Goal: Transaction & Acquisition: Purchase product/service

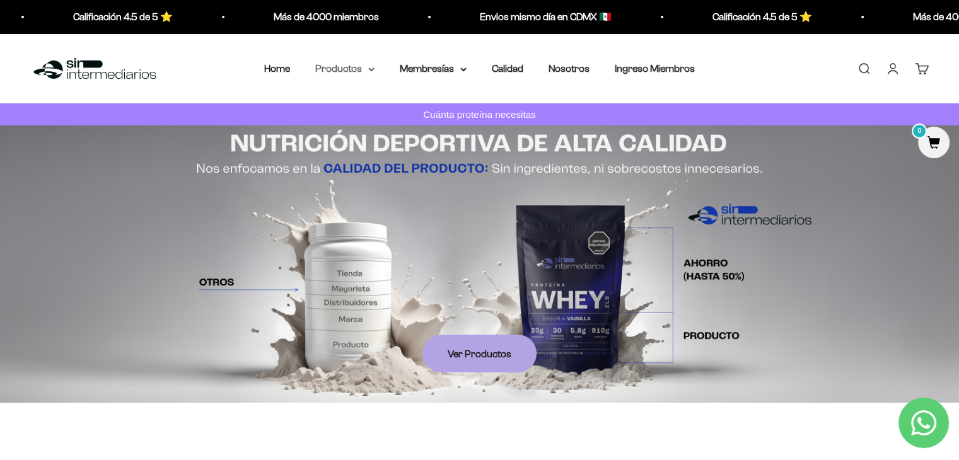
click at [361, 67] on summary "Productos" at bounding box center [344, 69] width 59 height 16
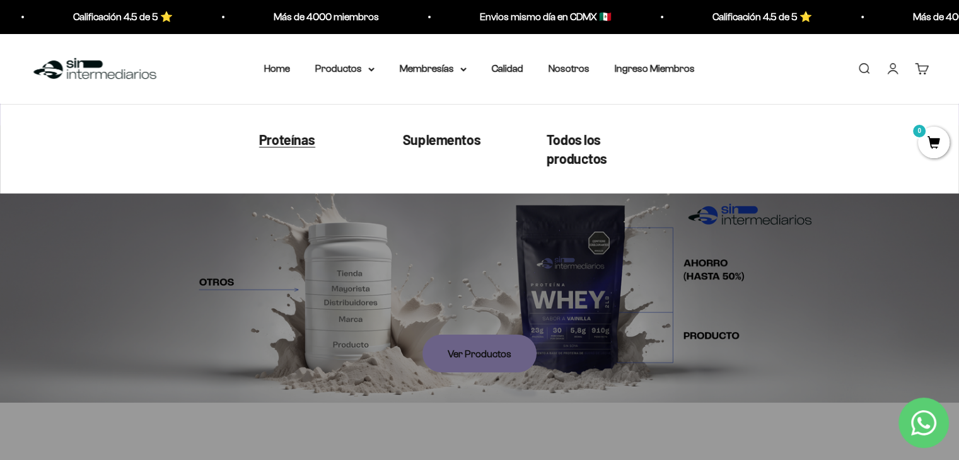
click at [303, 144] on span "Proteínas" at bounding box center [287, 138] width 56 height 16
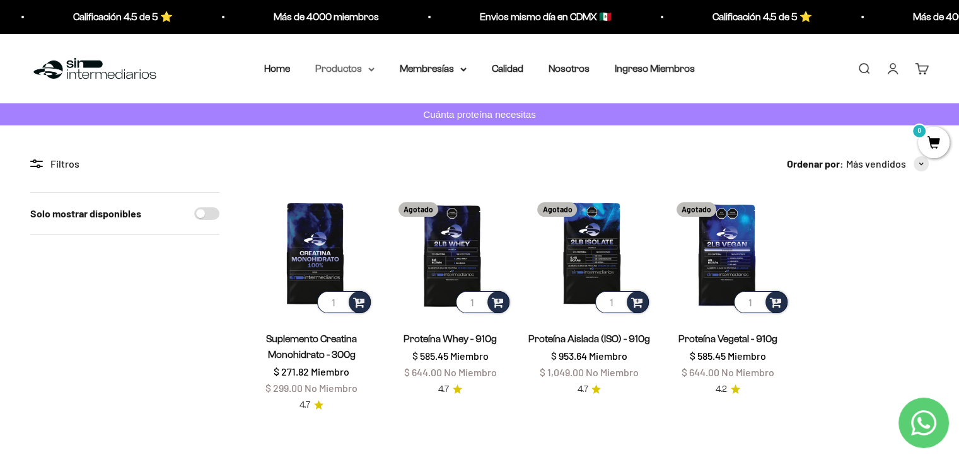
click at [332, 66] on summary "Productos" at bounding box center [344, 69] width 59 height 16
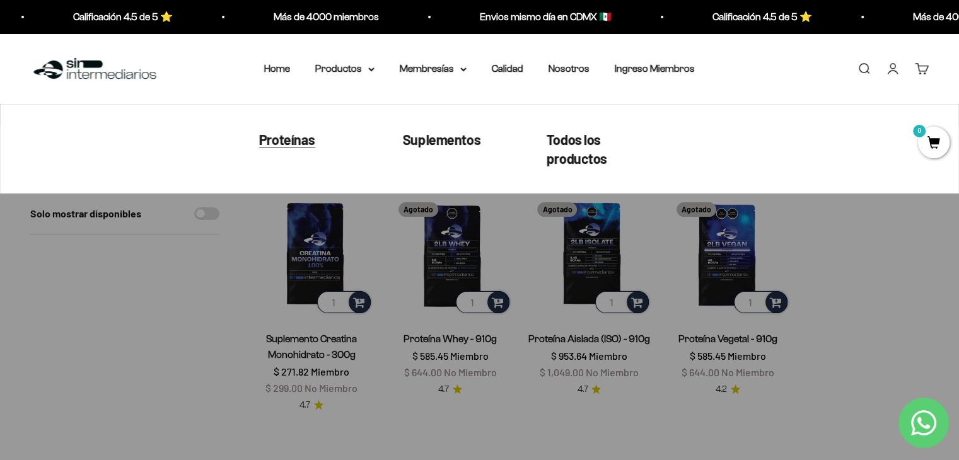
click at [271, 132] on span "Proteínas" at bounding box center [287, 138] width 56 height 16
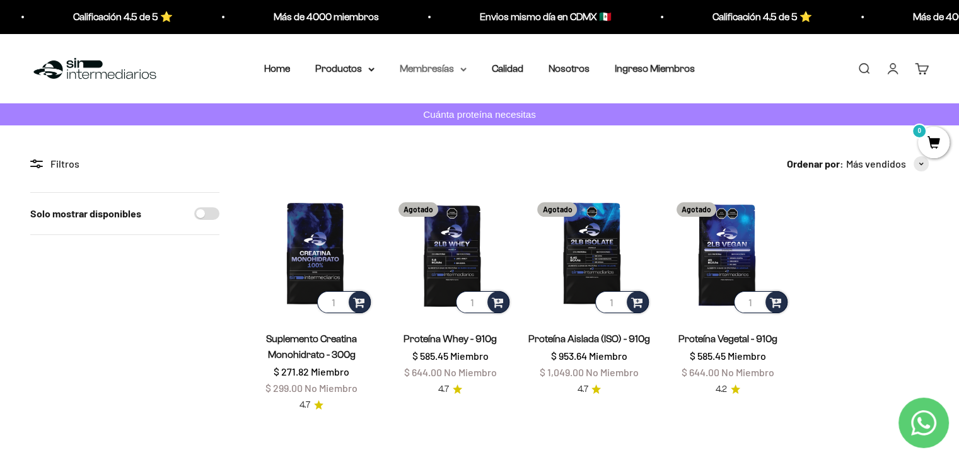
click at [461, 74] on summary "Membresías" at bounding box center [433, 69] width 67 height 16
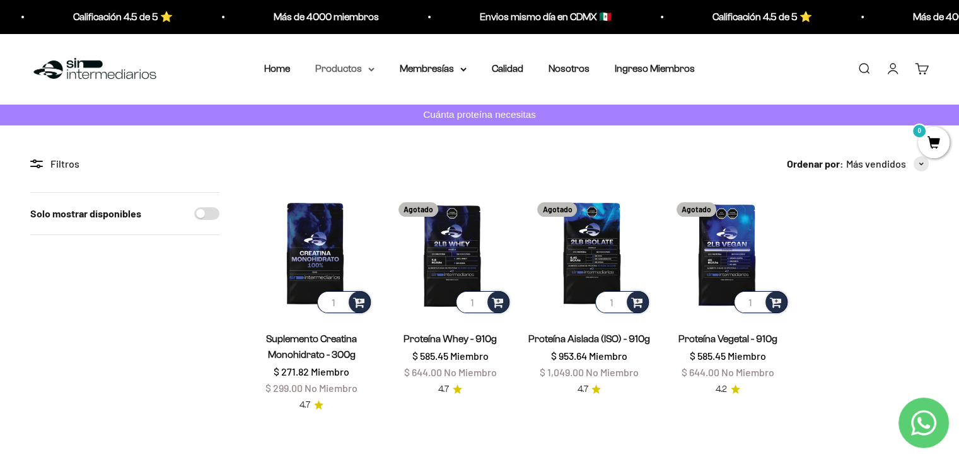
click at [347, 69] on summary "Productos" at bounding box center [344, 69] width 59 height 16
click at [265, 66] on link "Home" at bounding box center [277, 68] width 26 height 11
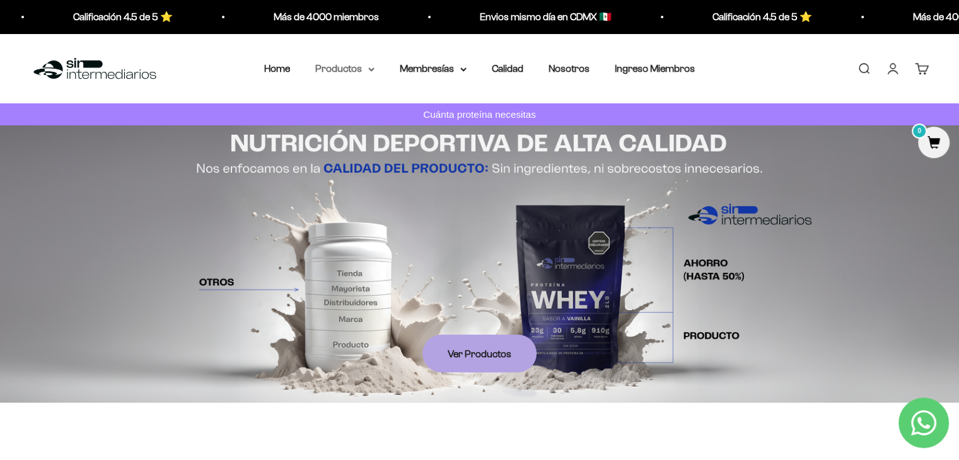
click at [350, 67] on summary "Productos" at bounding box center [344, 69] width 59 height 16
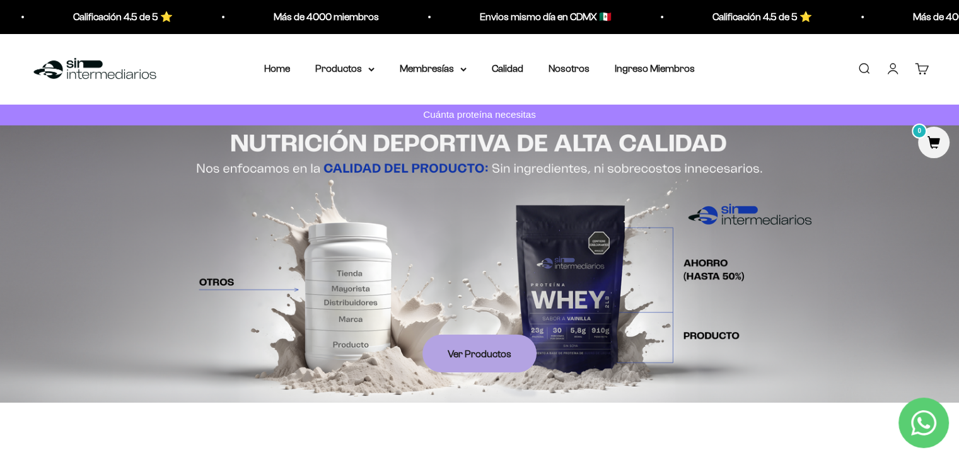
click at [869, 71] on link "Buscar" at bounding box center [864, 69] width 14 height 14
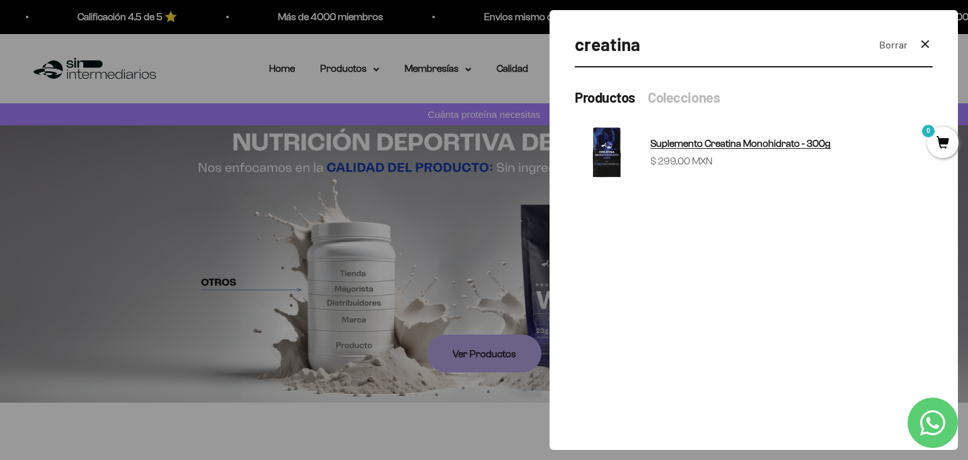
type input "creatina"
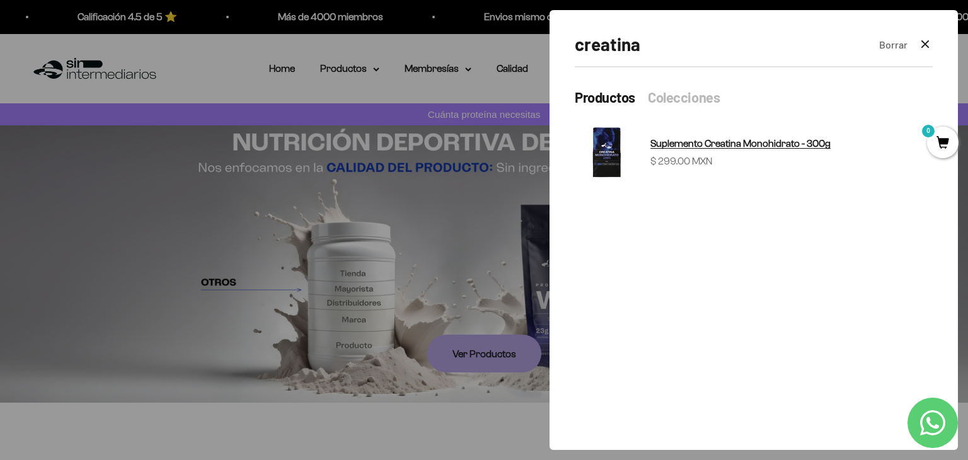
click at [770, 140] on span "Suplemento Creatina Monohidrato - 300g" at bounding box center [741, 143] width 180 height 11
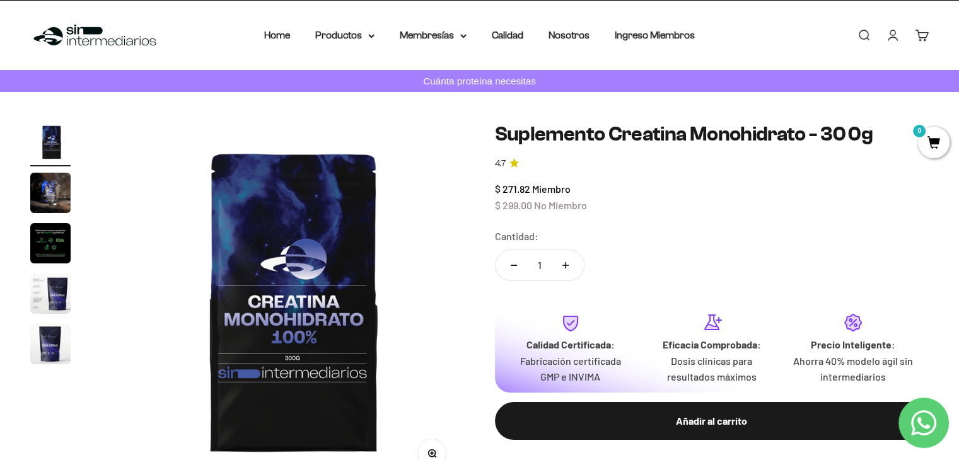
scroll to position [37, 0]
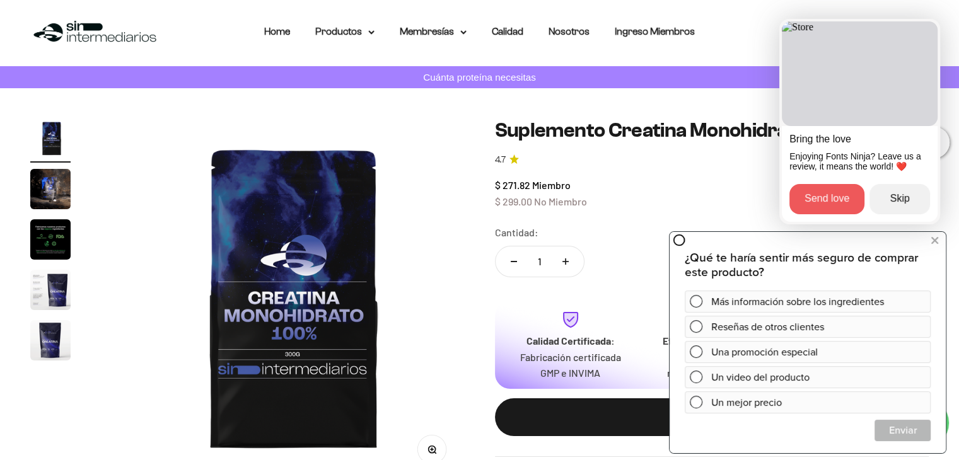
click at [837, 206] on link "Send love" at bounding box center [826, 199] width 75 height 30
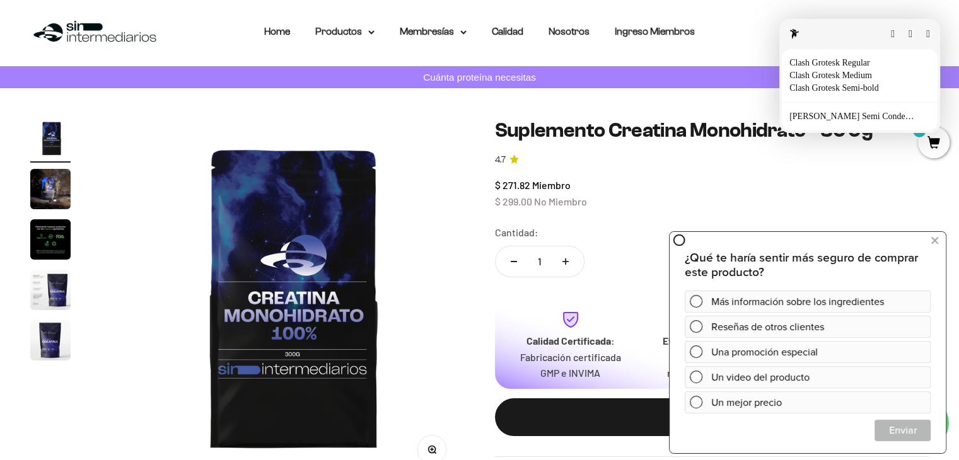
click at [696, 379] on fontsninja-text "Dosis clínicas para resultados máximos" at bounding box center [712, 365] width 90 height 28
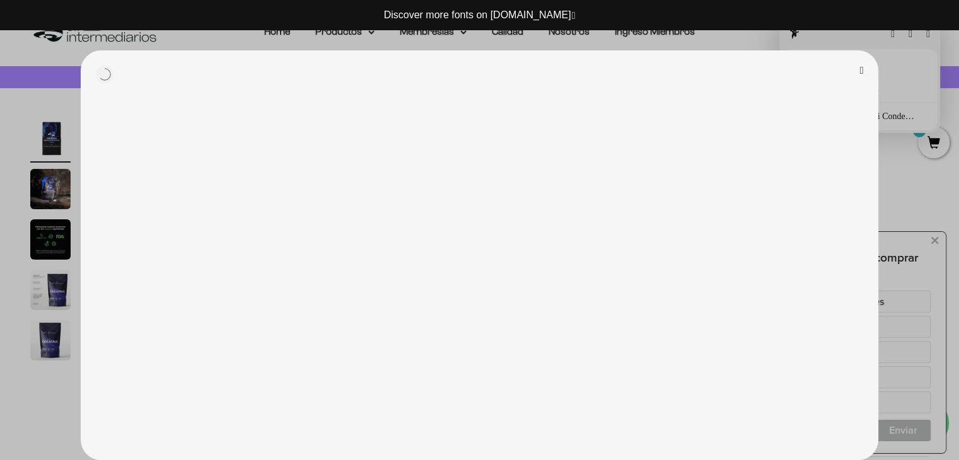
click at [859, 66] on button "button" at bounding box center [861, 71] width 4 height 10
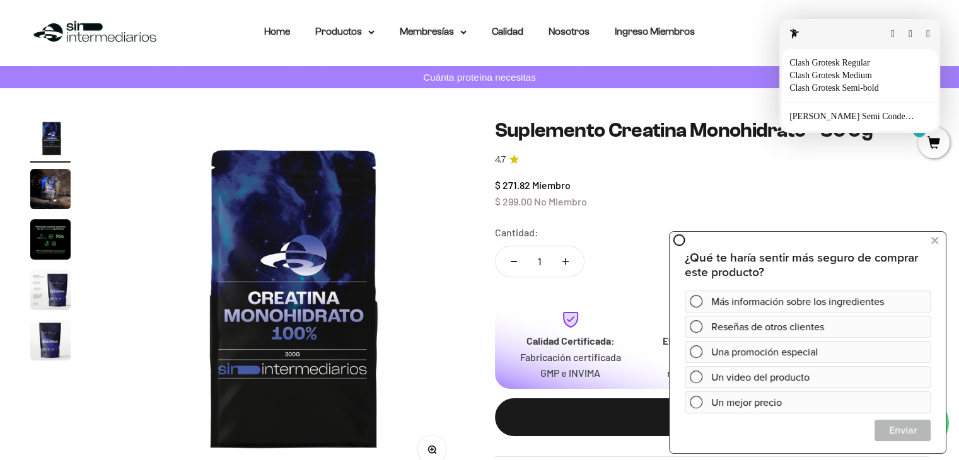
click at [926, 32] on button "button" at bounding box center [928, 34] width 4 height 10
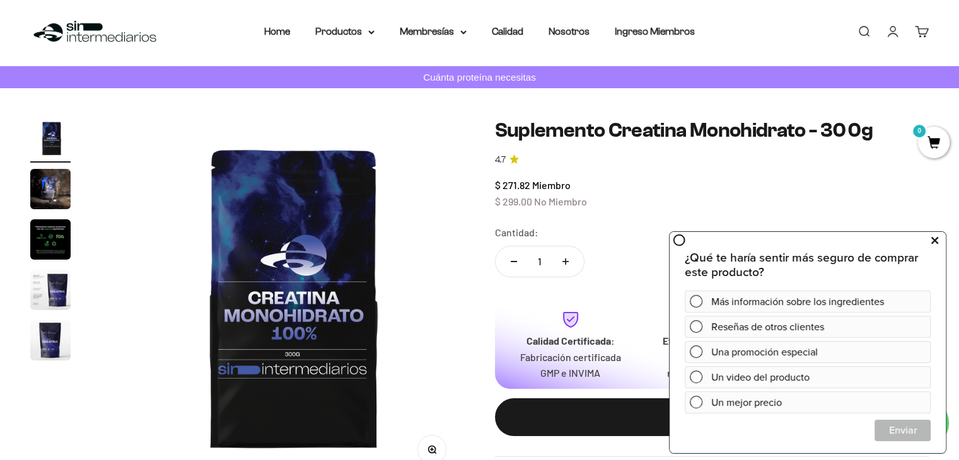
click at [934, 243] on icon at bounding box center [934, 241] width 7 height 16
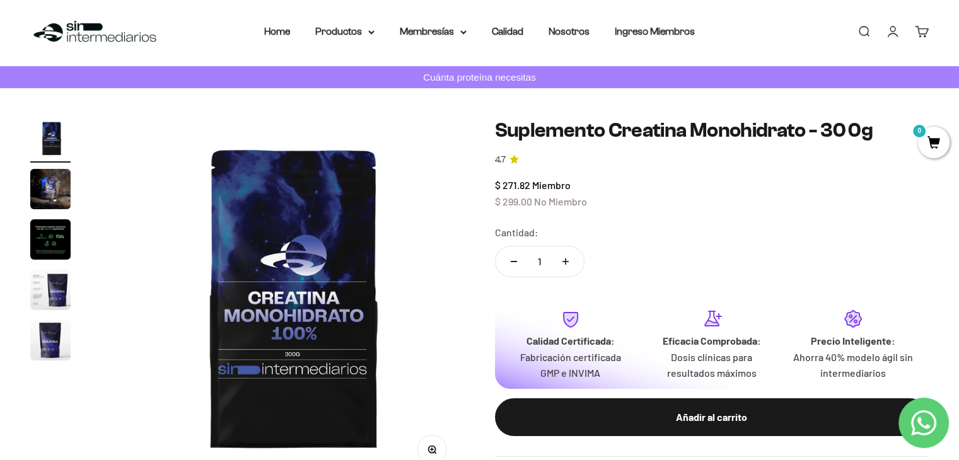
click at [932, 147] on span "0" at bounding box center [934, 143] width 32 height 32
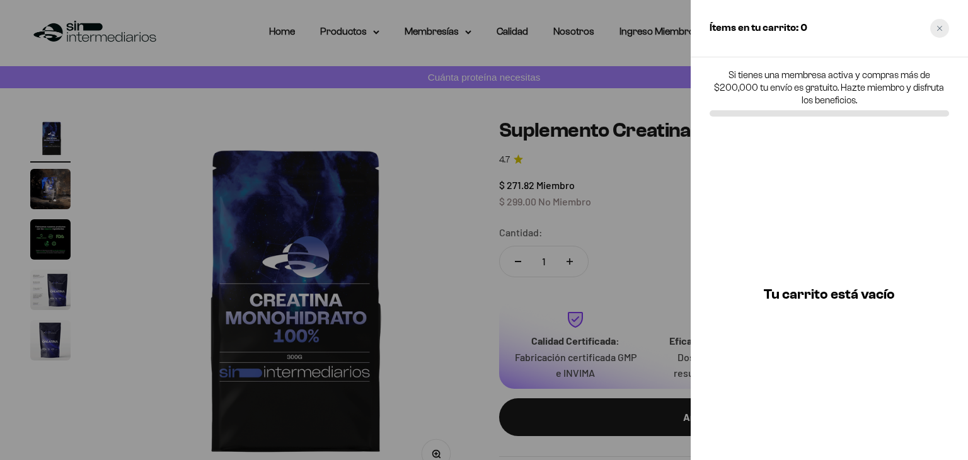
click at [935, 23] on div "Close cart" at bounding box center [939, 28] width 19 height 19
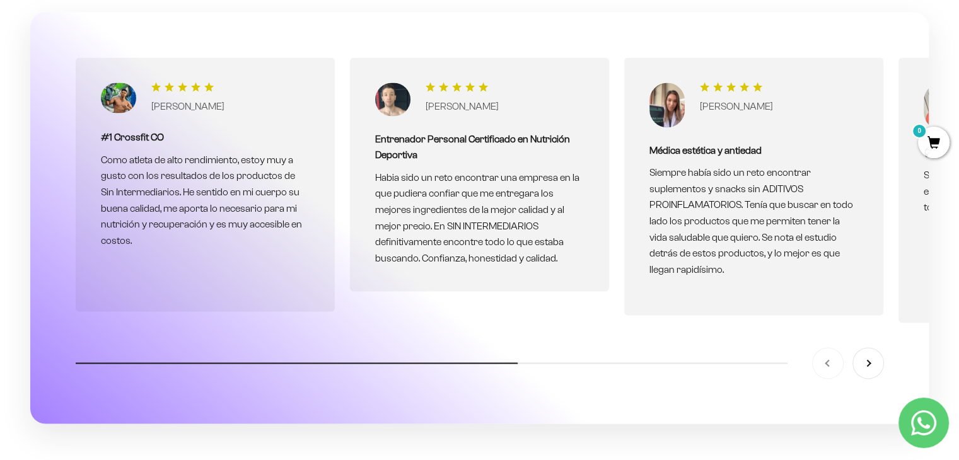
scroll to position [2080, 0]
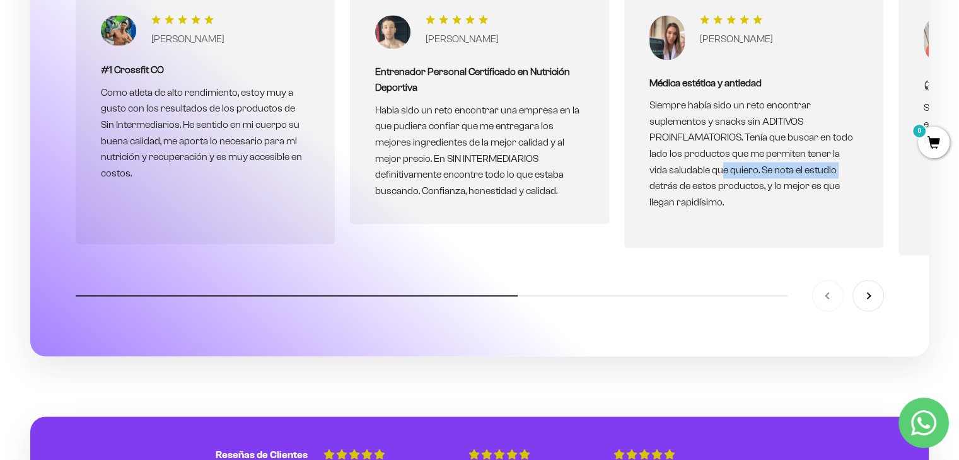
drag, startPoint x: 817, startPoint y: 168, endPoint x: 703, endPoint y: 173, distance: 113.6
click at [703, 173] on p "Siempre había sido un reto encontrar suplementos y snacks sin ADITIVOS PROINFLA…" at bounding box center [753, 153] width 209 height 113
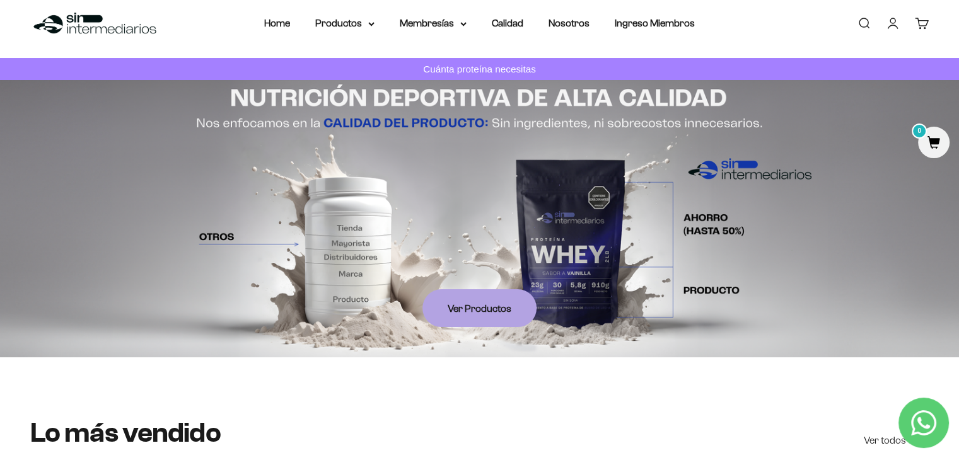
scroll to position [0, 0]
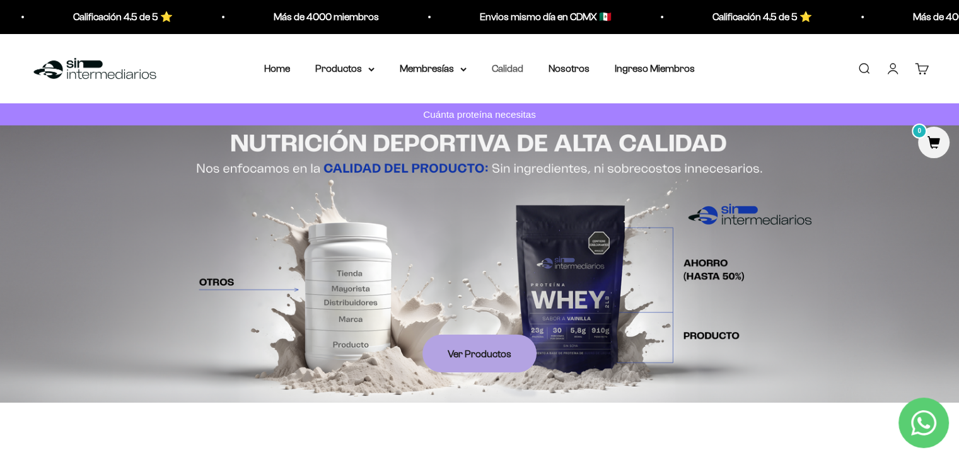
click at [501, 71] on link "Calidad" at bounding box center [508, 68] width 32 height 11
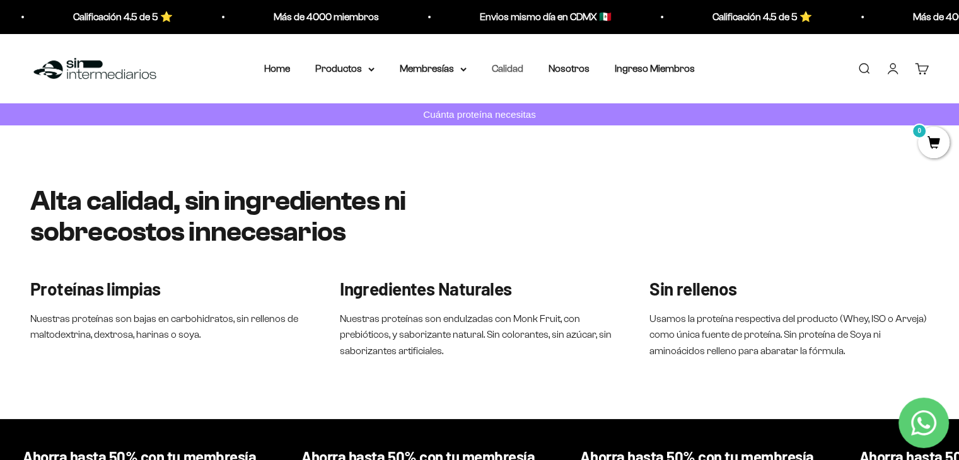
click at [511, 72] on link "Calidad" at bounding box center [508, 68] width 32 height 11
click at [434, 75] on summary "Membresías" at bounding box center [433, 69] width 67 height 16
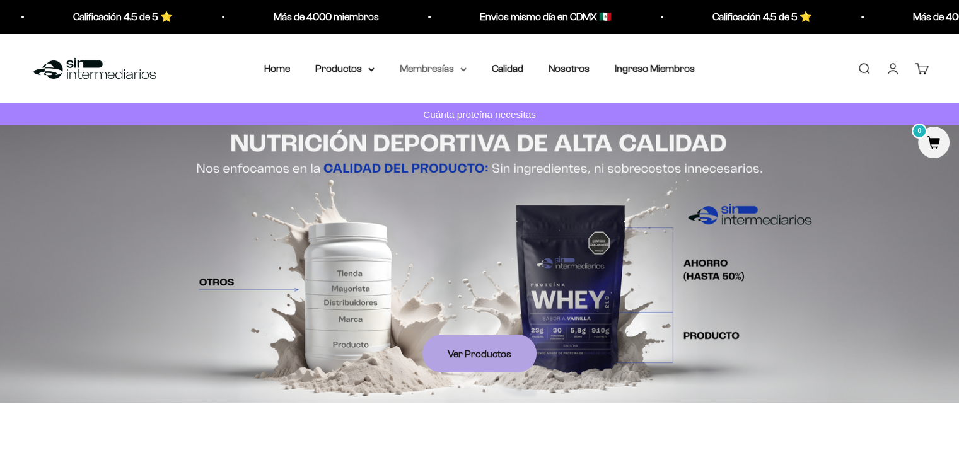
click at [449, 69] on summary "Membresías" at bounding box center [433, 69] width 67 height 16
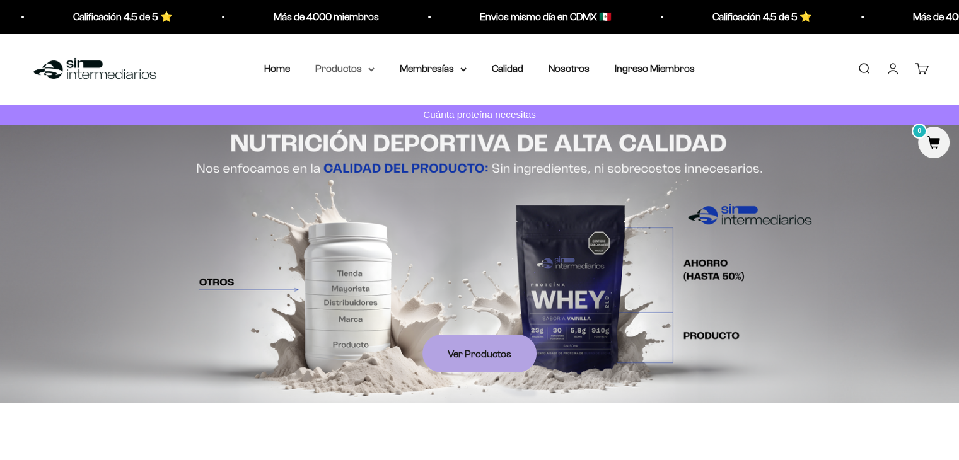
click at [359, 71] on summary "Productos" at bounding box center [344, 69] width 59 height 16
click at [277, 70] on link "Home" at bounding box center [277, 68] width 26 height 11
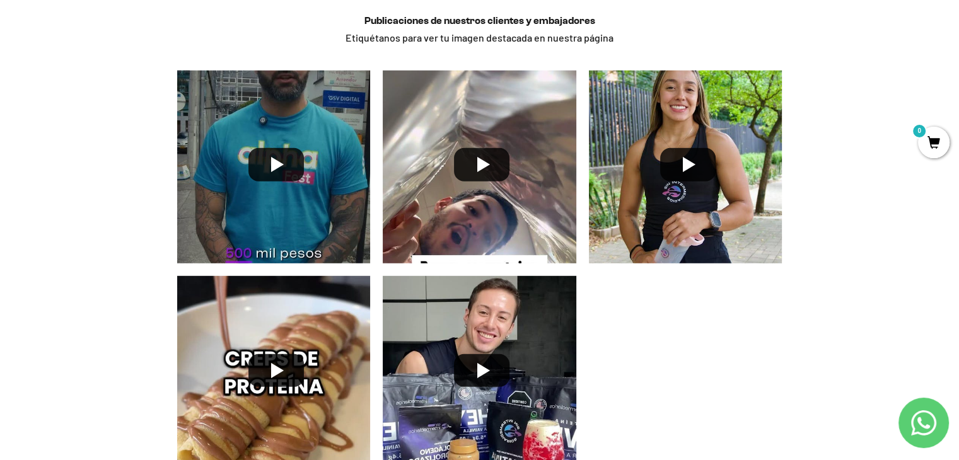
scroll to position [3530, 0]
